Goal: Information Seeking & Learning: Understand process/instructions

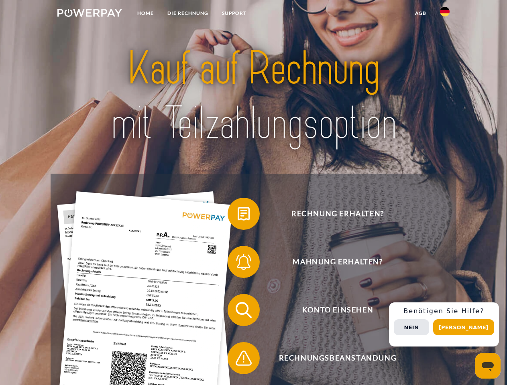
click at [89, 14] on img at bounding box center [89, 13] width 65 height 8
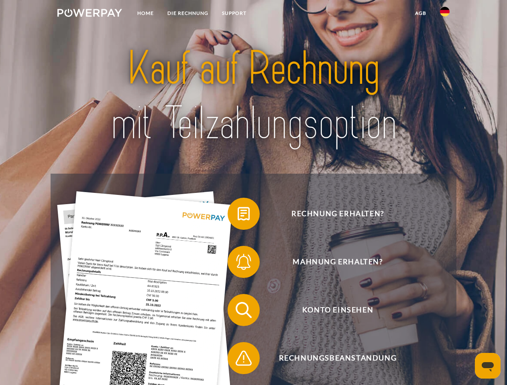
click at [445, 14] on img at bounding box center [445, 12] width 10 height 10
click at [420, 13] on link "agb" at bounding box center [420, 13] width 25 height 14
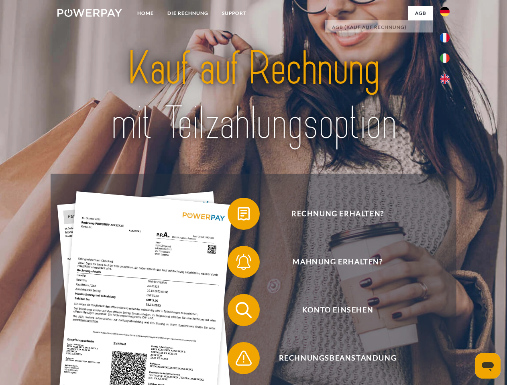
click at [238, 216] on span at bounding box center [232, 214] width 40 height 40
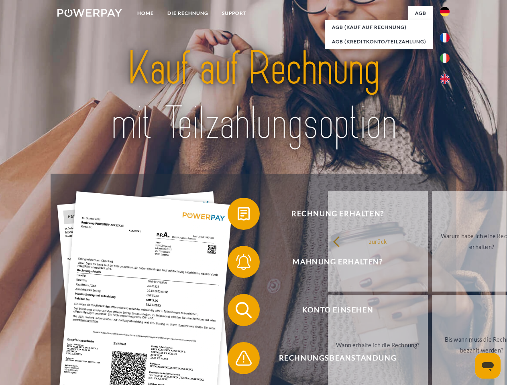
click at [238, 264] on span at bounding box center [232, 262] width 40 height 40
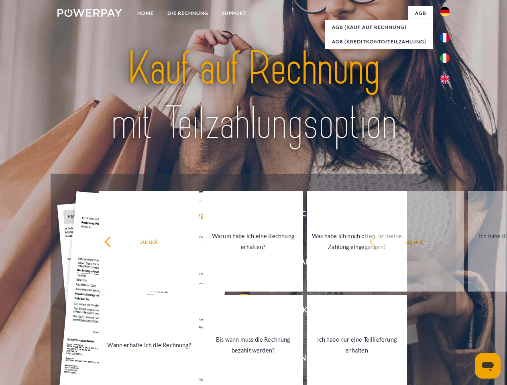
click at [238, 312] on link "Bis wann muss die Rechnung bezahlt werden?" at bounding box center [253, 345] width 100 height 100
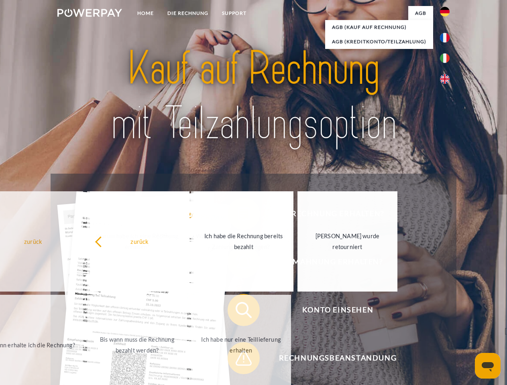
click at [238, 360] on span at bounding box center [232, 358] width 40 height 40
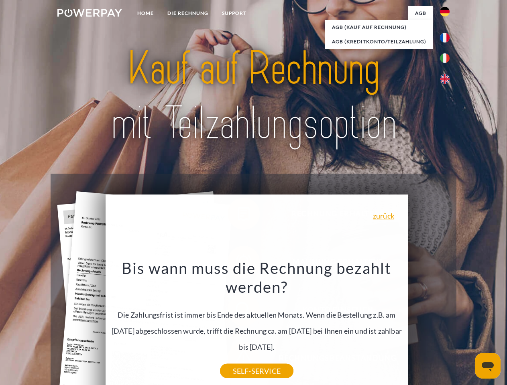
click at [447, 325] on div "Rechnung erhalten? Mahnung erhalten? Konto einsehen" at bounding box center [253, 334] width 405 height 321
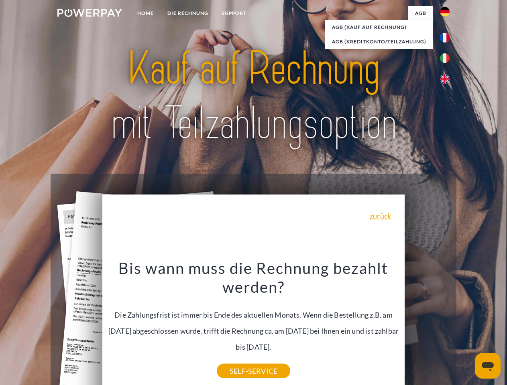
click at [427, 326] on span "Konto einsehen" at bounding box center [337, 310] width 197 height 32
click at [466, 327] on header "Home DIE RECHNUNG SUPPORT" at bounding box center [253, 277] width 507 height 554
